Goal: Find specific page/section

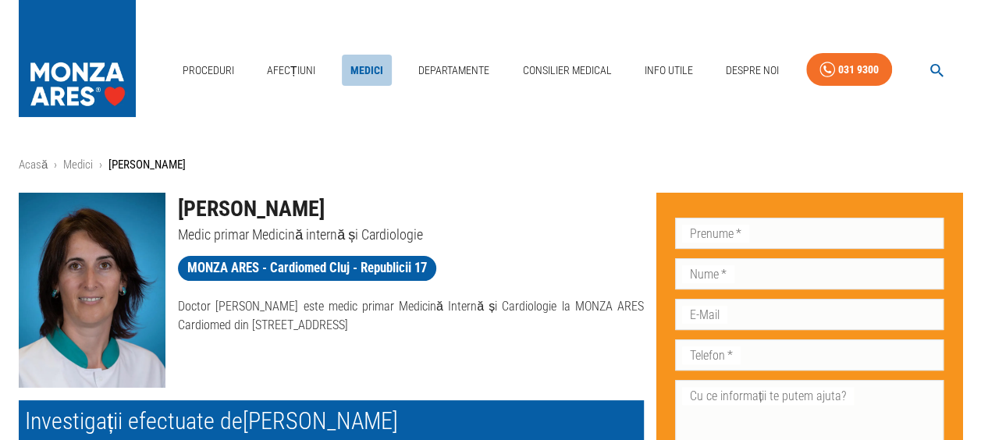
drag, startPoint x: 0, startPoint y: 0, endPoint x: 380, endPoint y: 66, distance: 385.7
click at [380, 66] on link "Medici" at bounding box center [367, 71] width 50 height 32
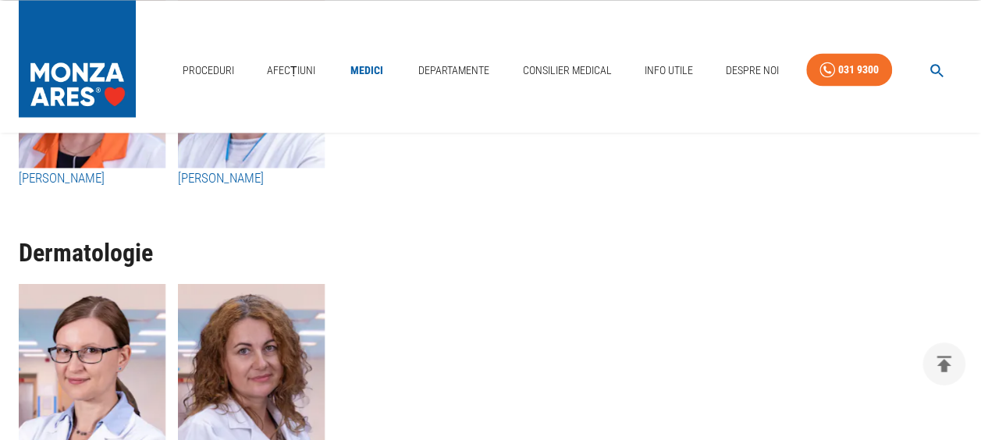
scroll to position [7112, 0]
